Goal: Check status: Check status

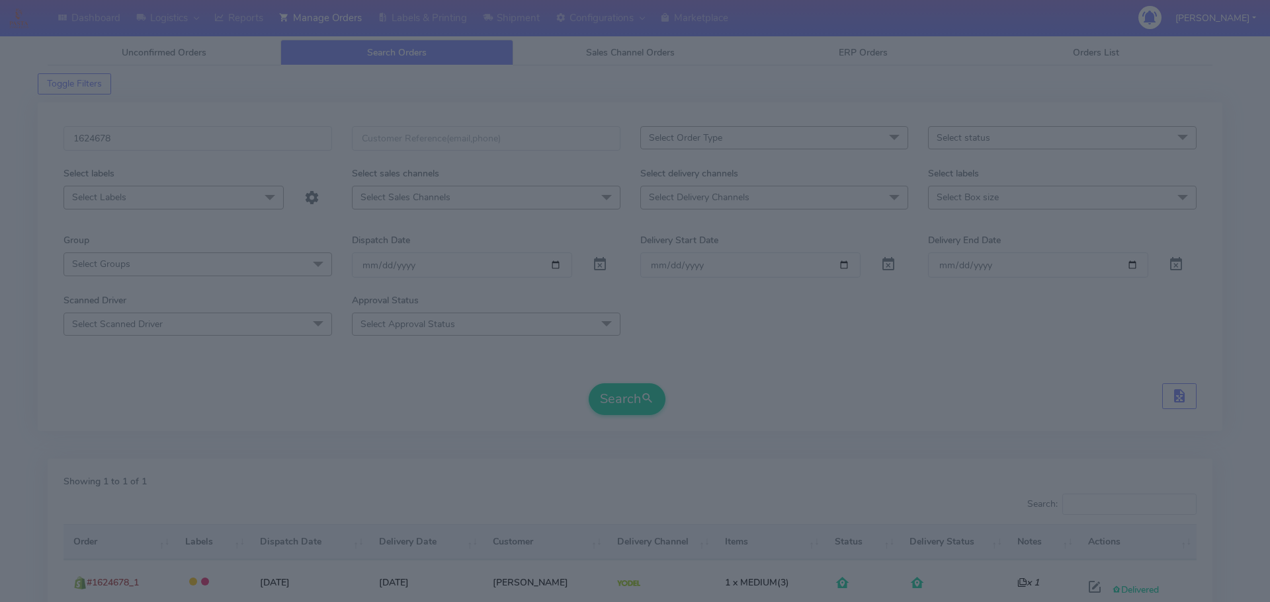
select select "5"
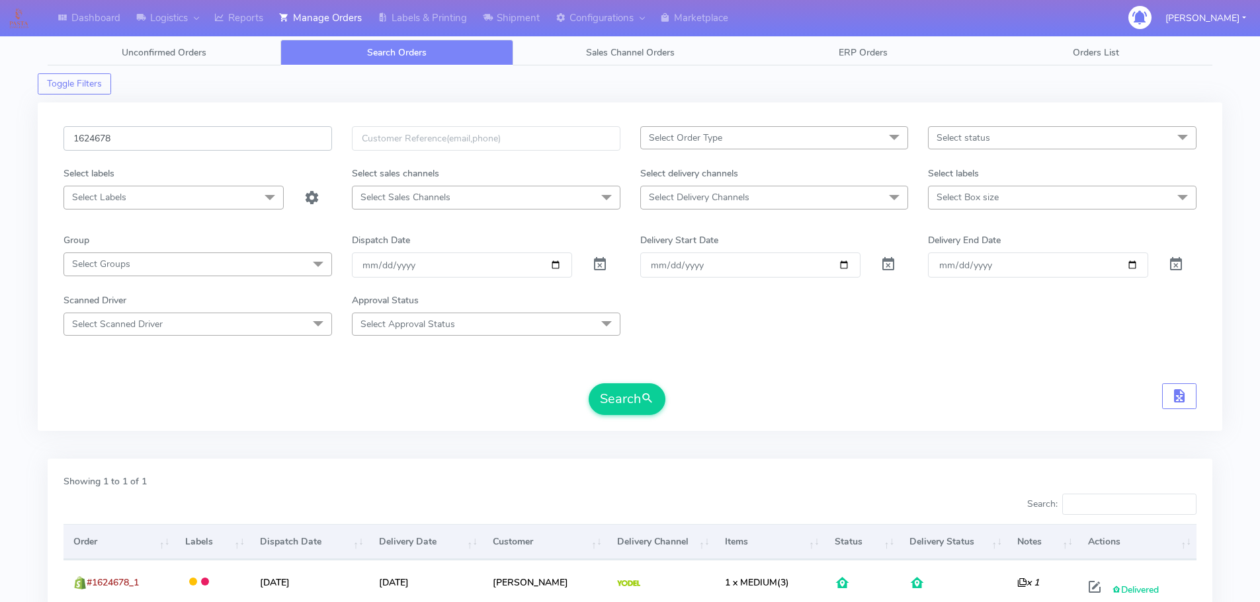
click at [269, 141] on input "1624678" at bounding box center [197, 138] width 268 height 24
paste input "6209"
type input "1626209"
click at [588, 384] on button "Search" at bounding box center [626, 400] width 77 height 32
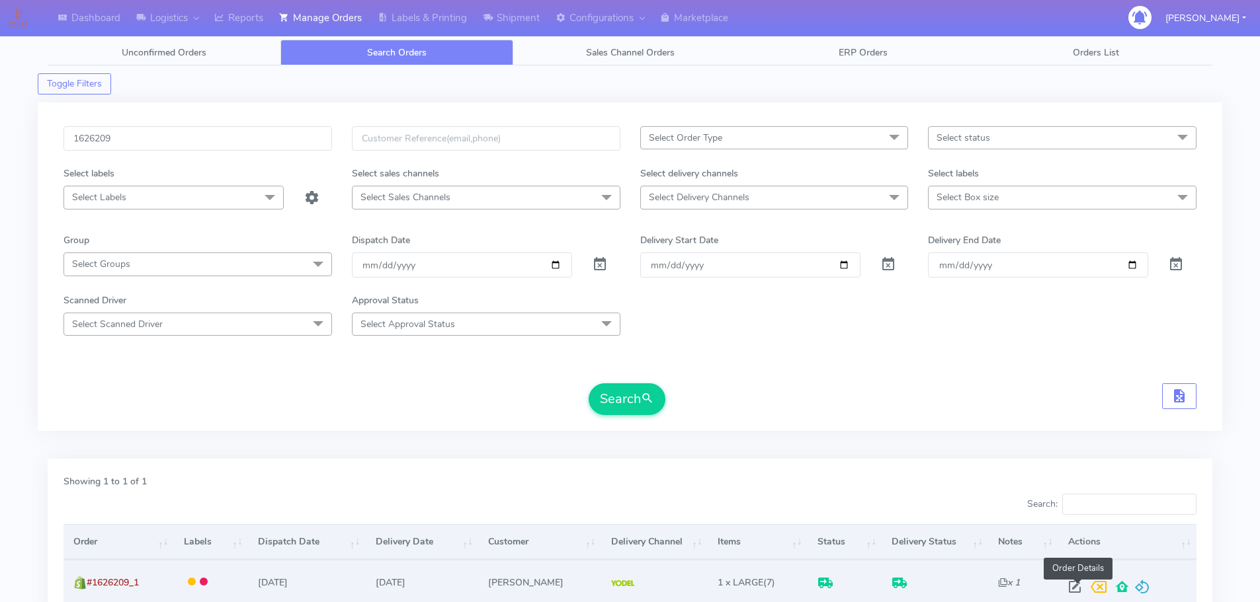
click at [1072, 592] on span at bounding box center [1075, 590] width 24 height 13
select select "5"
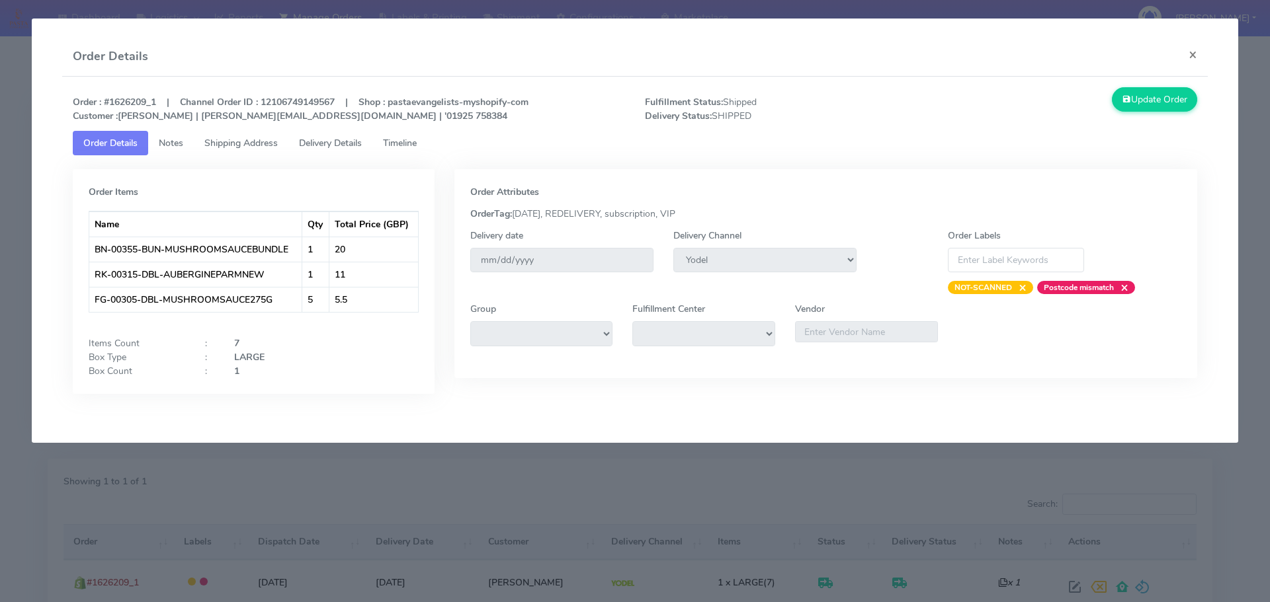
click at [322, 147] on span "Delivery Details" at bounding box center [330, 143] width 63 height 13
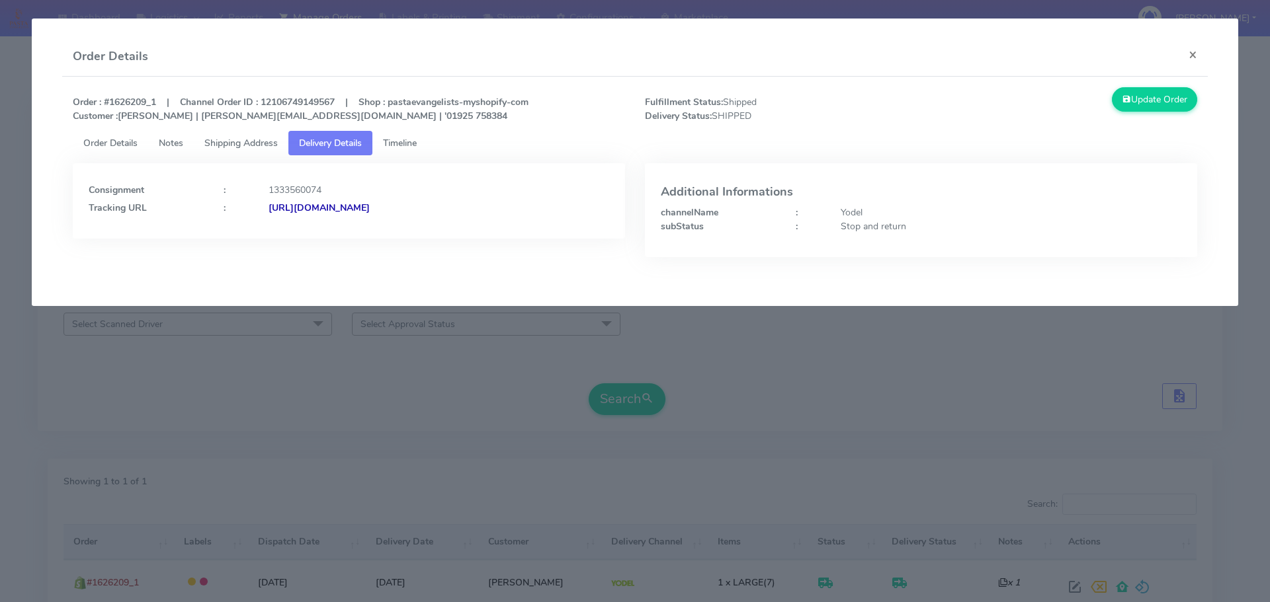
drag, startPoint x: 490, startPoint y: 230, endPoint x: 411, endPoint y: 234, distance: 78.8
click at [411, 234] on div "Consignment : 1333560074 Tracking URL : [URL][DOMAIN_NAME]" at bounding box center [349, 200] width 552 height 75
copy strong "JJD0002249960901950"
drag, startPoint x: 516, startPoint y: 373, endPoint x: 646, endPoint y: 77, distance: 322.7
click at [516, 373] on modal-container "Order Details × Order : #1626209_1 | Channel Order ID : 12106749149567 | Shop :…" at bounding box center [635, 301] width 1270 height 602
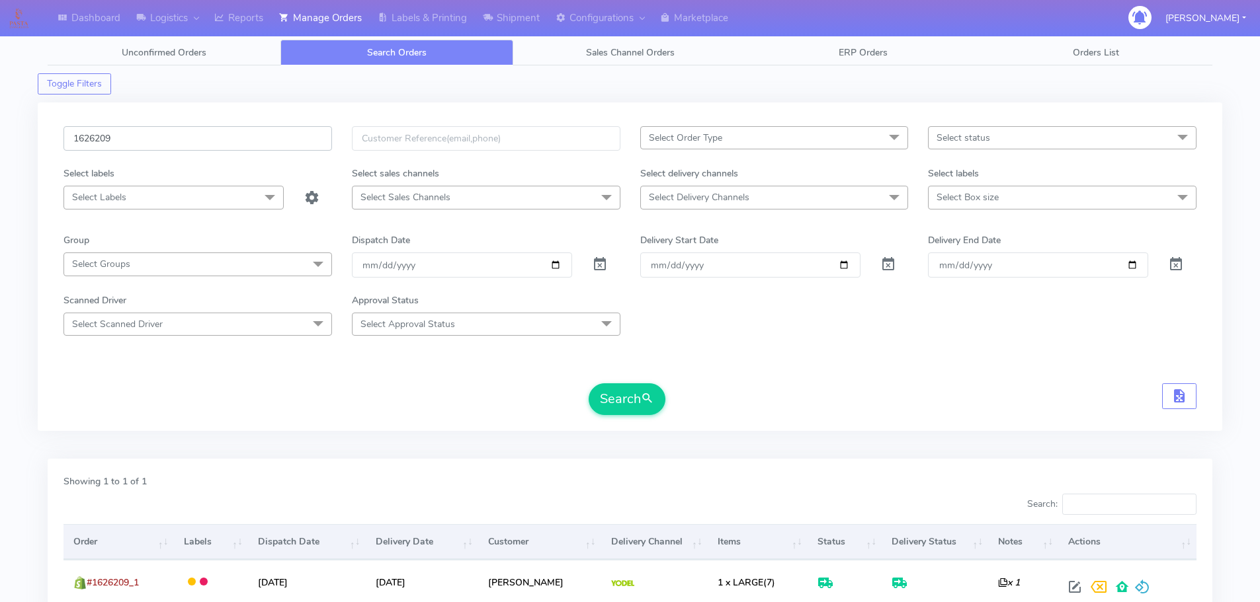
click at [282, 145] on input "1626209" at bounding box center [197, 138] width 268 height 24
paste input "102"
type input "1626102"
click at [588, 384] on button "Search" at bounding box center [626, 400] width 77 height 32
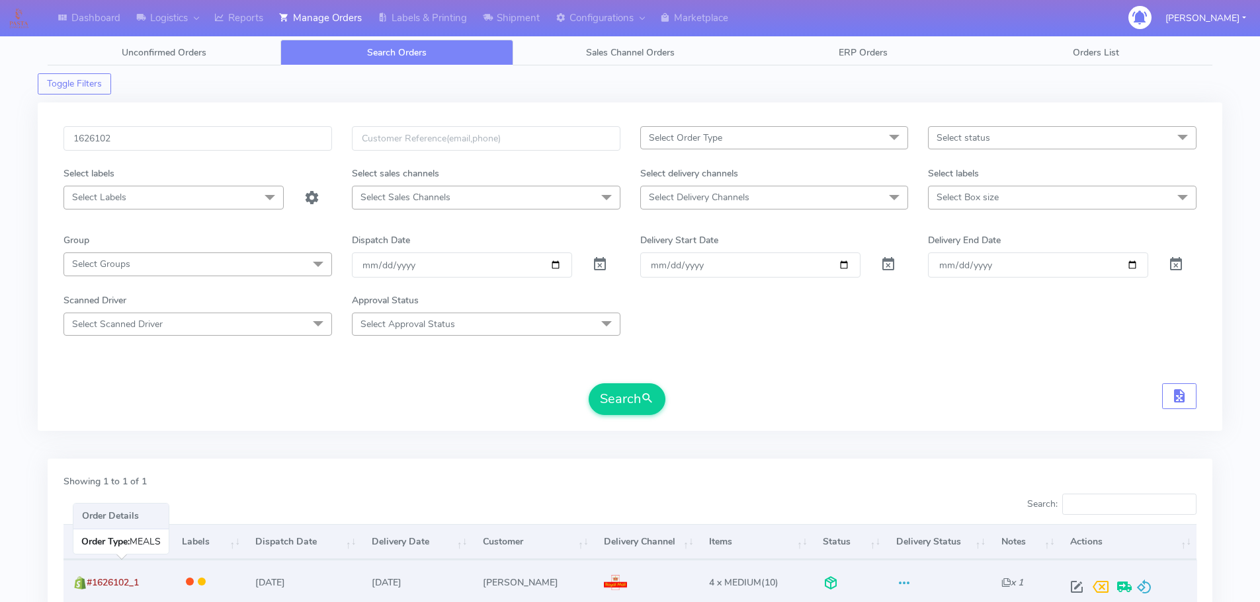
drag, startPoint x: 141, startPoint y: 583, endPoint x: 90, endPoint y: 583, distance: 51.6
click at [90, 583] on td "#1626102_1" at bounding box center [117, 582] width 108 height 44
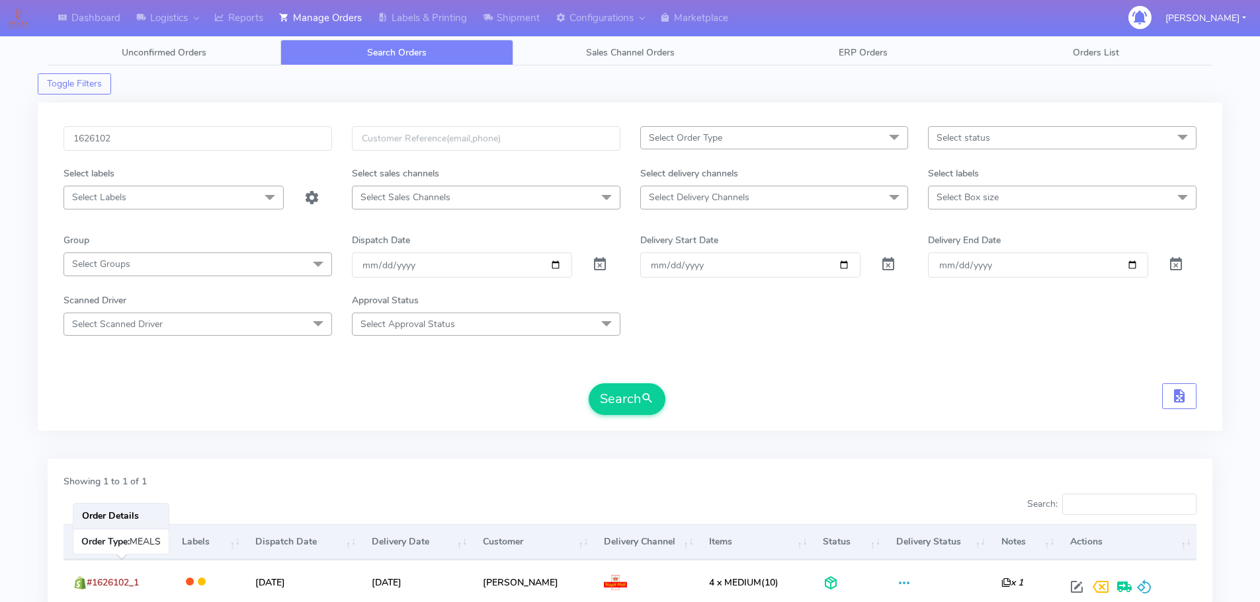
copy span "#1626102_1"
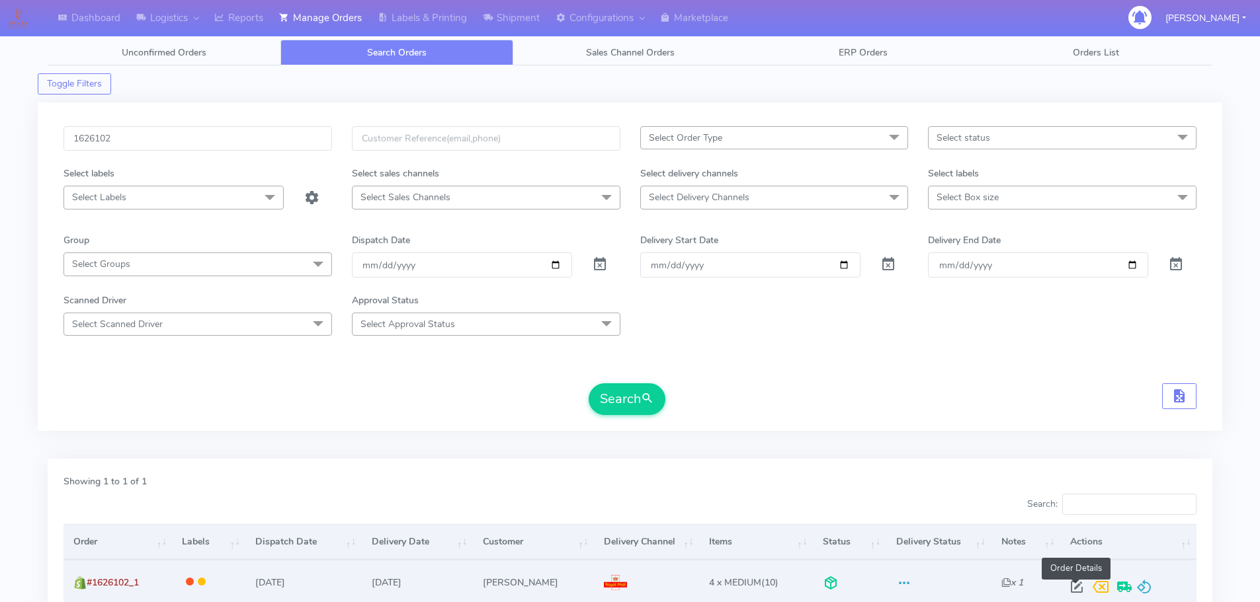
click at [1068, 584] on span at bounding box center [1077, 590] width 24 height 13
select select "3"
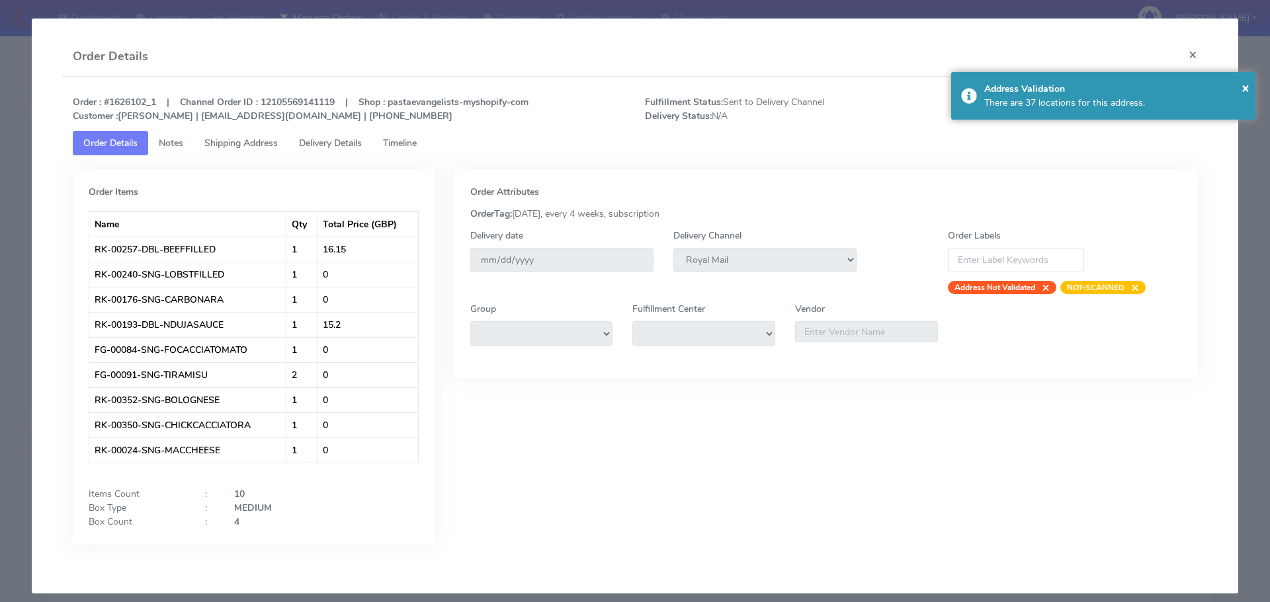
click at [357, 135] on link "Delivery Details" at bounding box center [330, 143] width 84 height 24
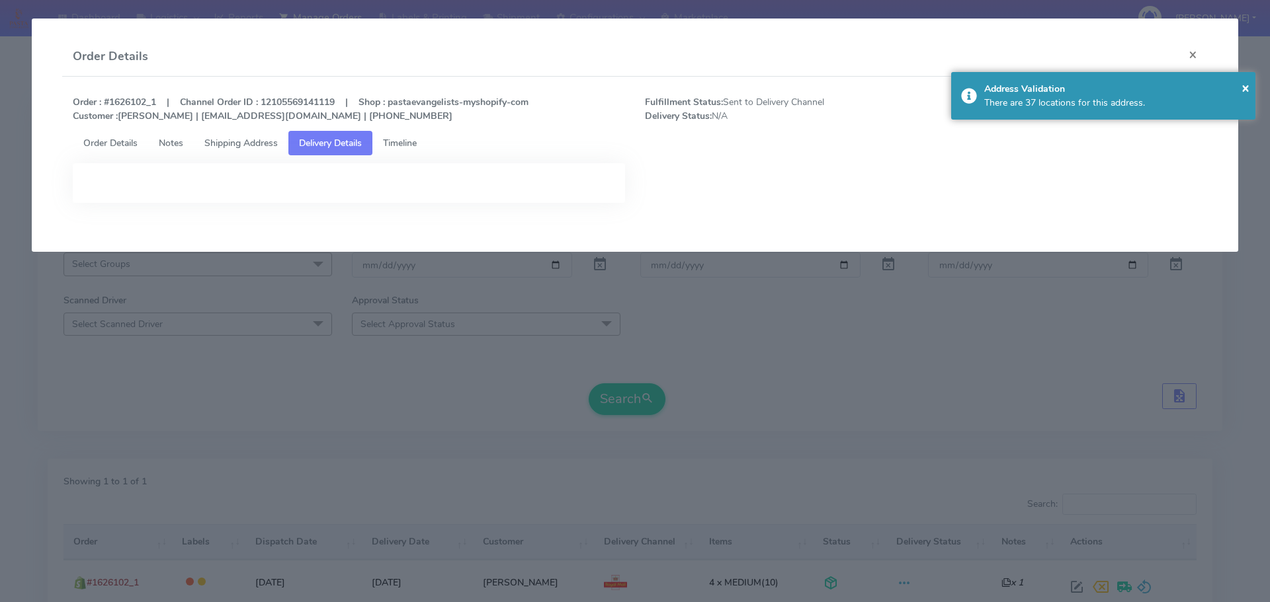
click at [399, 141] on span "Timeline" at bounding box center [400, 143] width 34 height 13
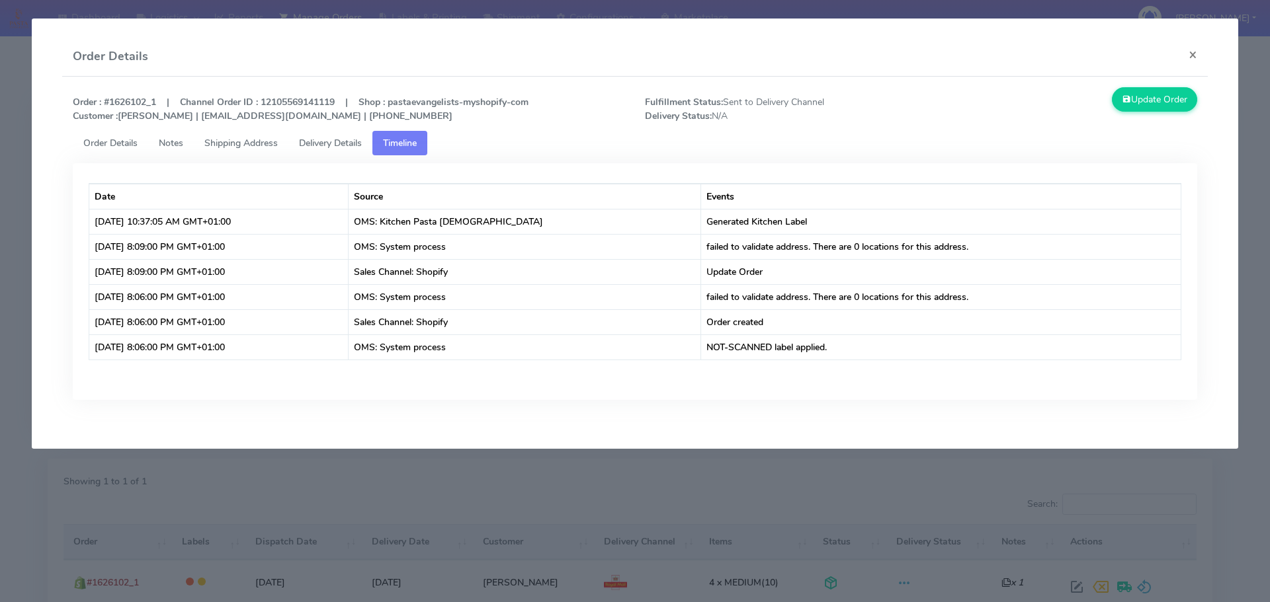
click at [668, 540] on modal-container "Order Details × Order : #1626102_1 | Channel Order ID : 12105569141119 | Shop :…" at bounding box center [635, 301] width 1270 height 602
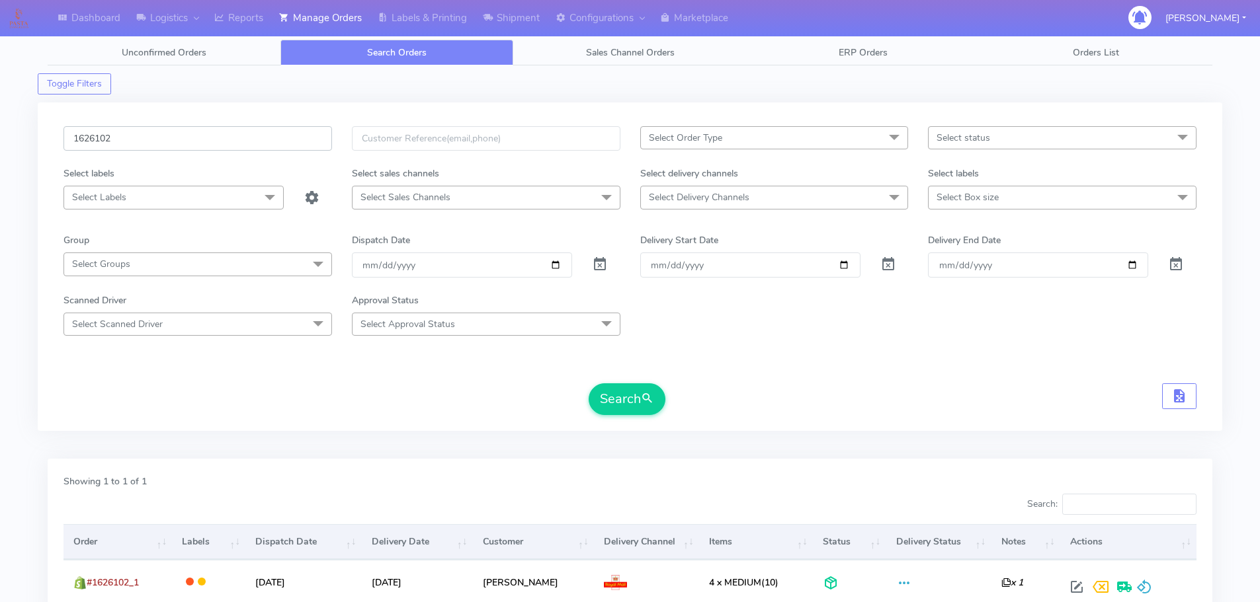
click at [305, 144] on input "1626102" at bounding box center [197, 138] width 268 height 24
paste input "19834A"
type input "1619834A"
click at [588, 384] on button "Search" at bounding box center [626, 400] width 77 height 32
